Goal: Information Seeking & Learning: Understand process/instructions

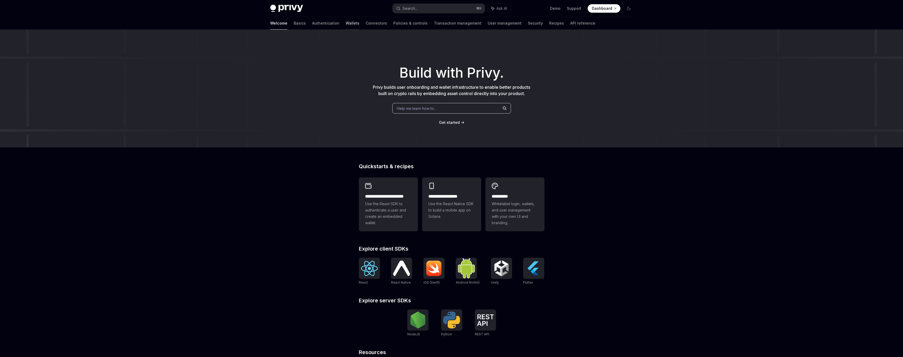
click at [346, 26] on link "Wallets" at bounding box center [353, 23] width 14 height 13
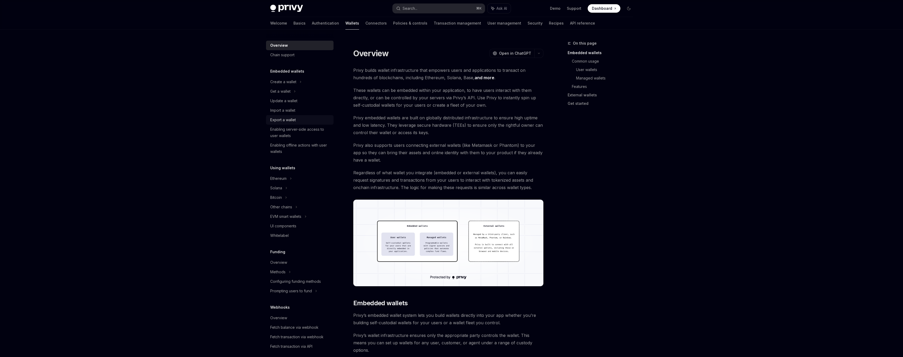
click at [287, 117] on div "Export a wallet" at bounding box center [283, 120] width 26 height 6
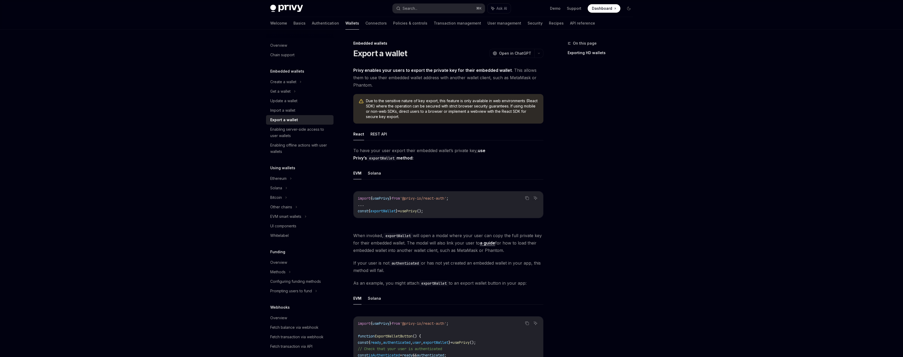
click at [381, 175] on ul "EVM Solana" at bounding box center [448, 173] width 190 height 13
click at [376, 170] on button "Solana" at bounding box center [374, 173] width 13 height 12
click at [377, 140] on button "REST API" at bounding box center [379, 134] width 17 height 12
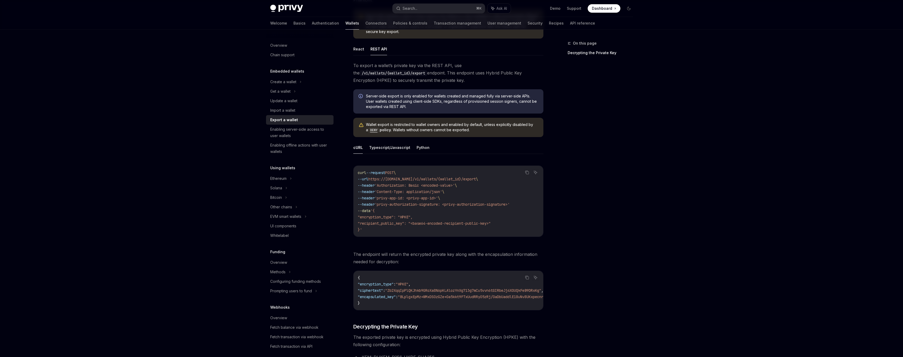
scroll to position [67, 0]
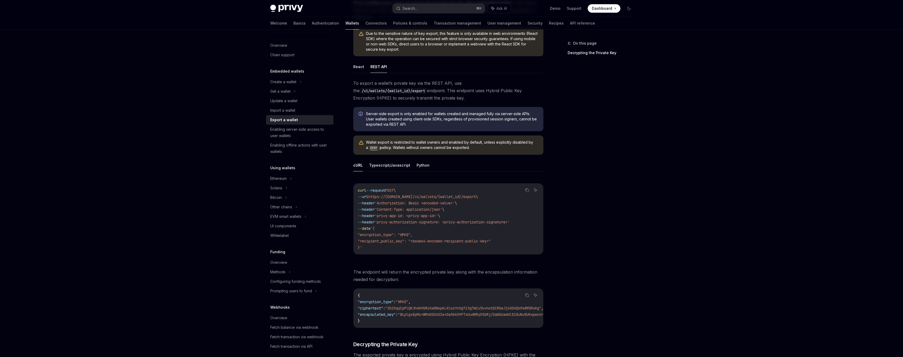
click at [417, 221] on span "'privy-authorization-signature: <privy-authorization-signature>'" at bounding box center [442, 221] width 135 height 5
click at [441, 220] on span "'privy-authorization-signature: <privy-authorization-signature>'" at bounding box center [442, 221] width 135 height 5
click at [412, 222] on span "'privy-authorization-signature: <privy-authorization-signature>'" at bounding box center [442, 221] width 135 height 5
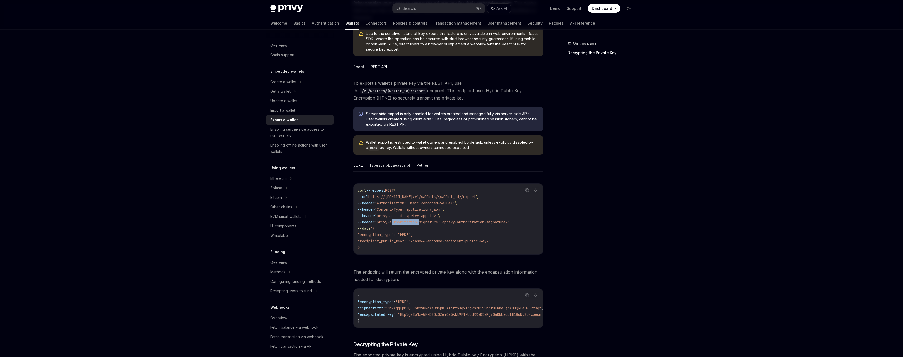
click at [412, 222] on span "'privy-authorization-signature: <privy-authorization-signature>'" at bounding box center [442, 221] width 135 height 5
click at [445, 222] on span "'privy-authorization-signature: <privy-authorization-signature>'" at bounding box center [442, 221] width 135 height 5
click at [481, 222] on span "'privy-authorization-signature: <privy-authorization-signature>'" at bounding box center [442, 221] width 135 height 5
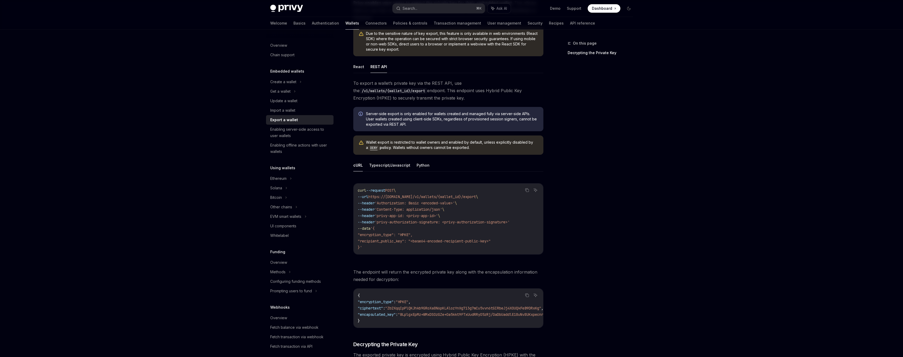
click at [510, 223] on span "'privy-authorization-signature: <privy-authorization-signature>'" at bounding box center [442, 221] width 135 height 5
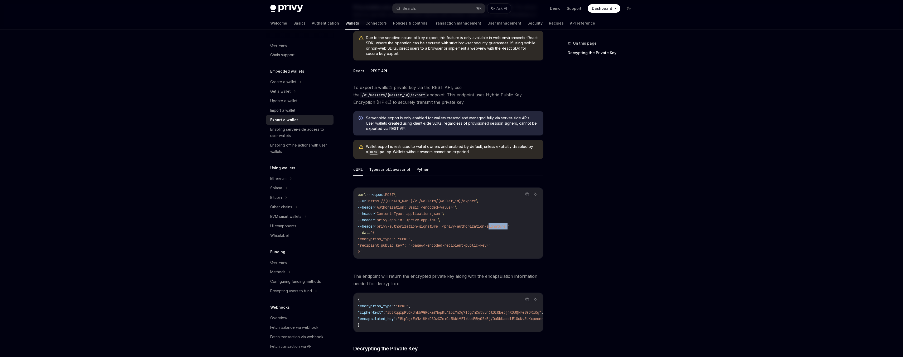
scroll to position [138, 0]
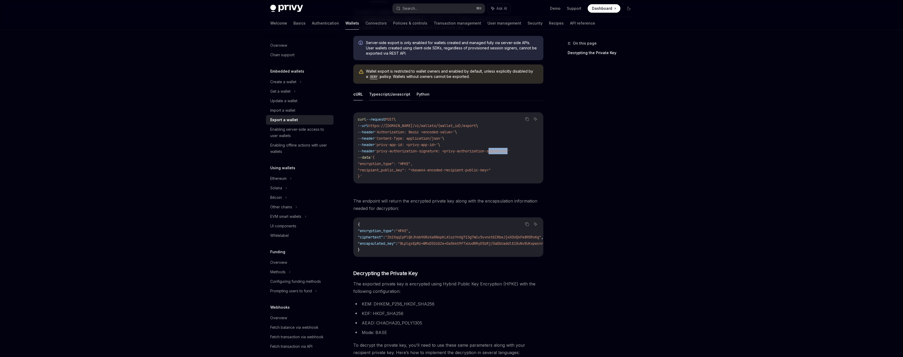
click at [394, 93] on button "Typescript/Javascript" at bounding box center [389, 94] width 41 height 12
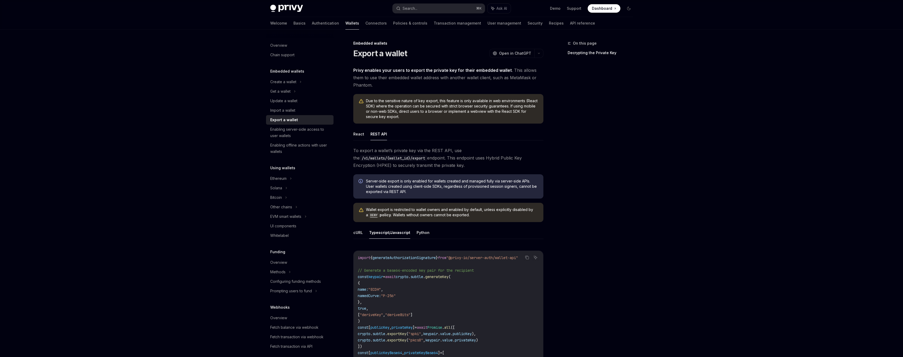
click at [575, 154] on div "On this page Decrypting the Private Key" at bounding box center [597, 198] width 80 height 316
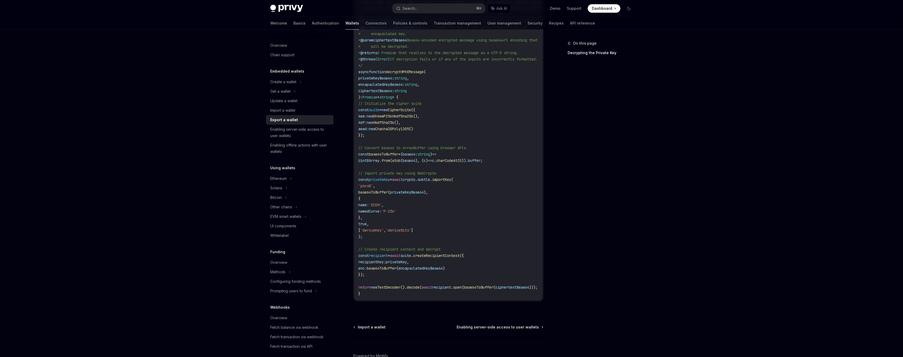
scroll to position [871, 0]
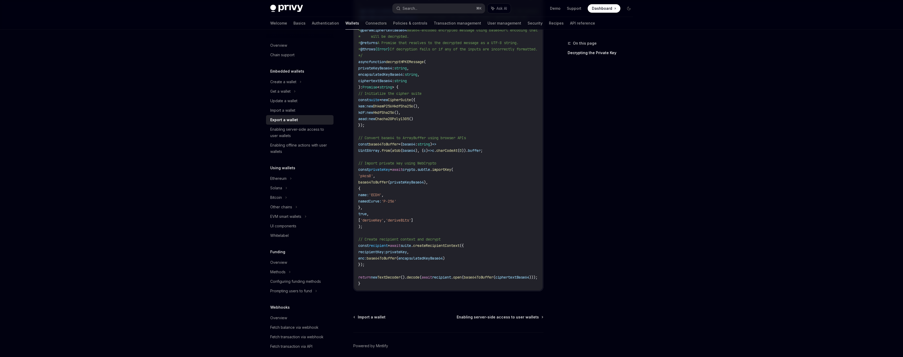
drag, startPoint x: 497, startPoint y: 296, endPoint x: 530, endPoint y: 296, distance: 33.2
click at [530, 291] on div "decrypt.ts example.ts Copy Ask AI import { CipherSuite , DhkemP256HkdfSha256 , …" at bounding box center [448, 113] width 190 height 353
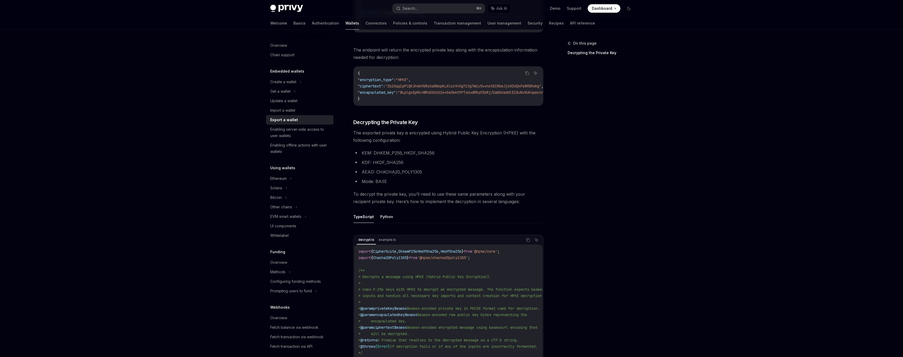
scroll to position [561, 0]
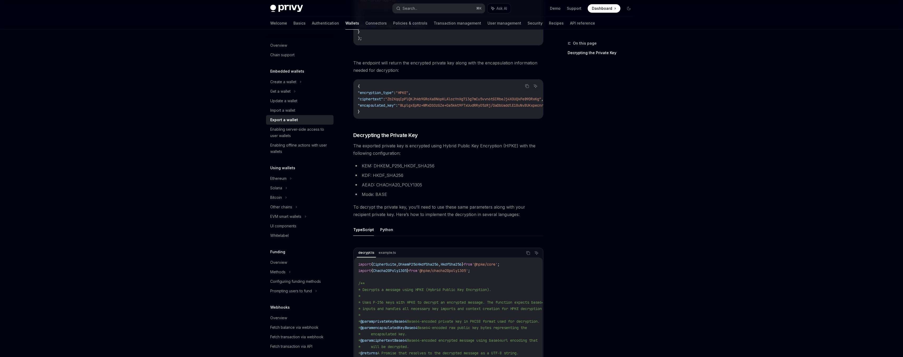
drag, startPoint x: 455, startPoint y: 123, endPoint x: 493, endPoint y: 126, distance: 38.1
click at [493, 126] on div "To export a wallet’s private key via the REST API, use the /v1/wallets/{wallet_…" at bounding box center [448, 98] width 190 height 1024
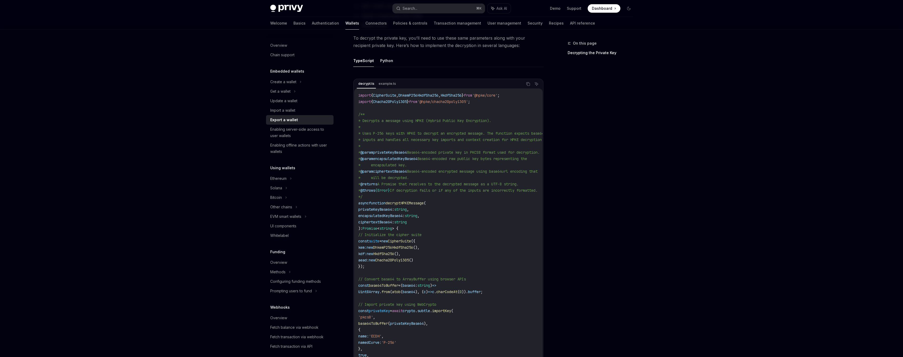
scroll to position [731, 0]
drag, startPoint x: 468, startPoint y: 161, endPoint x: 531, endPoint y: 162, distance: 62.8
click at [527, 159] on span "Base64-encoded raw public key bytes representing the" at bounding box center [473, 157] width 110 height 5
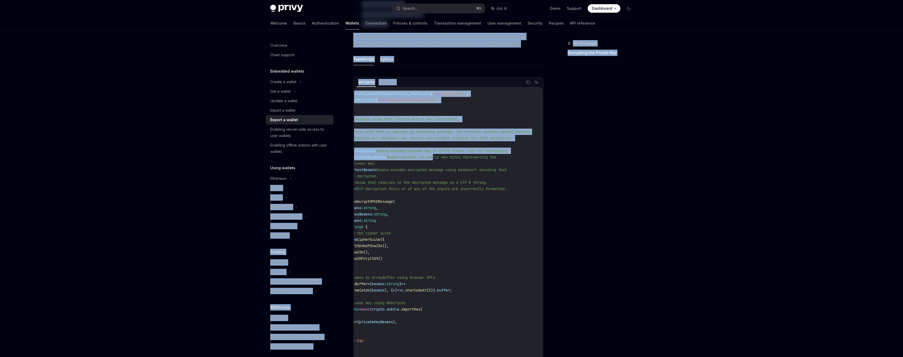
scroll to position [0, 0]
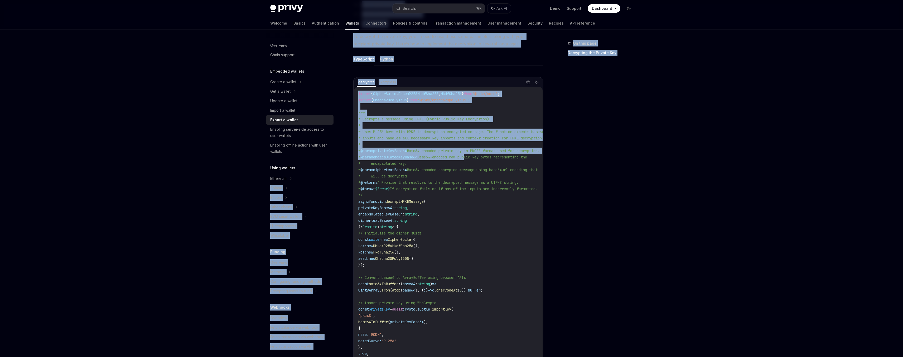
drag, startPoint x: 475, startPoint y: 163, endPoint x: 418, endPoint y: 168, distance: 57.2
click at [418, 168] on code "import { CipherSuite , DhkemP256HkdfSha256 , HkdfSha256 } from '@hpke/core' ; i…" at bounding box center [465, 257] width 215 height 335
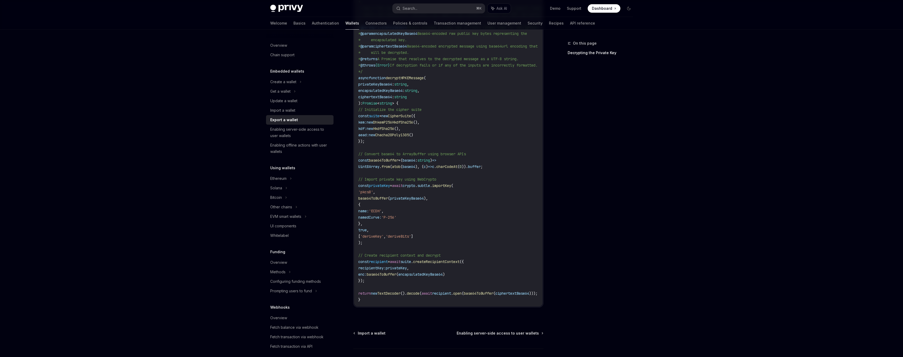
scroll to position [873, 0]
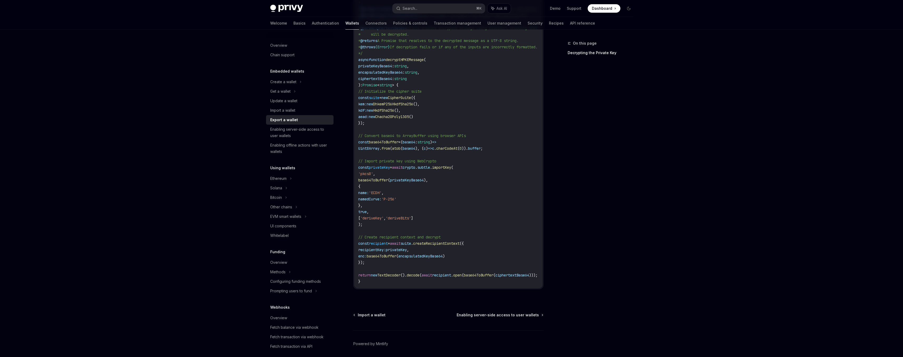
click at [383, 75] on span "encapsulatedKeyBase64" at bounding box center [380, 72] width 44 height 5
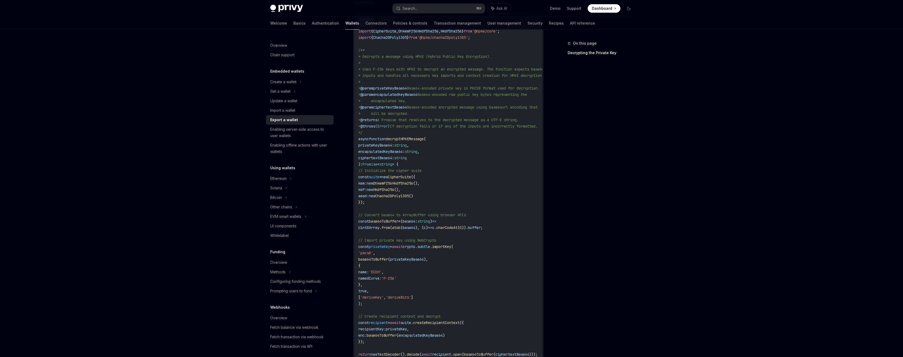
scroll to position [762, 0]
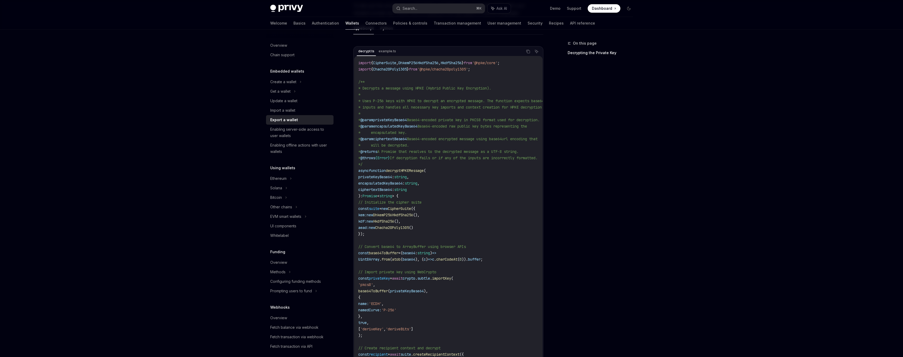
click at [399, 128] on span "encapsulatedKeyBase64" at bounding box center [395, 126] width 44 height 5
click at [397, 185] on span "encapsulatedKeyBase64" at bounding box center [380, 183] width 44 height 5
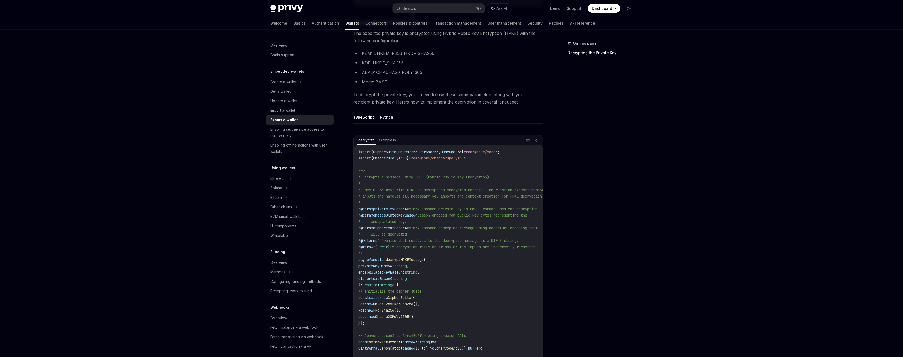
scroll to position [674, 0]
click at [570, 23] on link "API reference" at bounding box center [582, 23] width 25 height 13
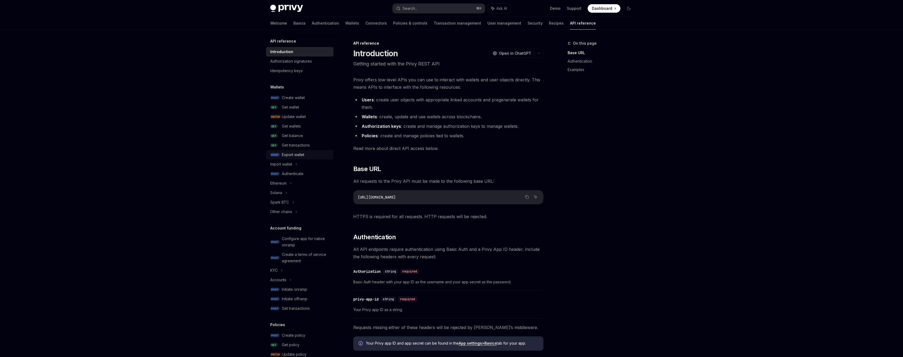
click at [297, 153] on div "Export wallet" at bounding box center [293, 154] width 22 height 6
type textarea "*"
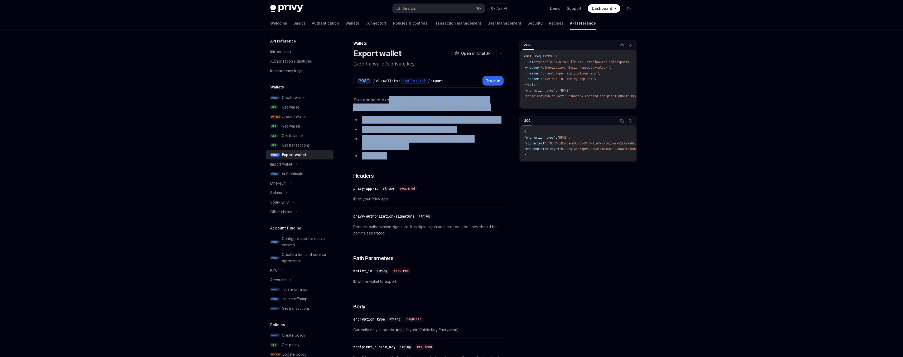
drag, startPoint x: 405, startPoint y: 153, endPoint x: 390, endPoint y: 103, distance: 52.2
click at [390, 103] on div "This endpoint exports a wallet’s private key using Hybrid Public Key Encryption…" at bounding box center [429, 292] width 152 height 392
click at [390, 103] on span "This endpoint exports a wallet’s private key using Hybrid Public Key Encryption…" at bounding box center [429, 103] width 152 height 15
